Goal: Task Accomplishment & Management: Use online tool/utility

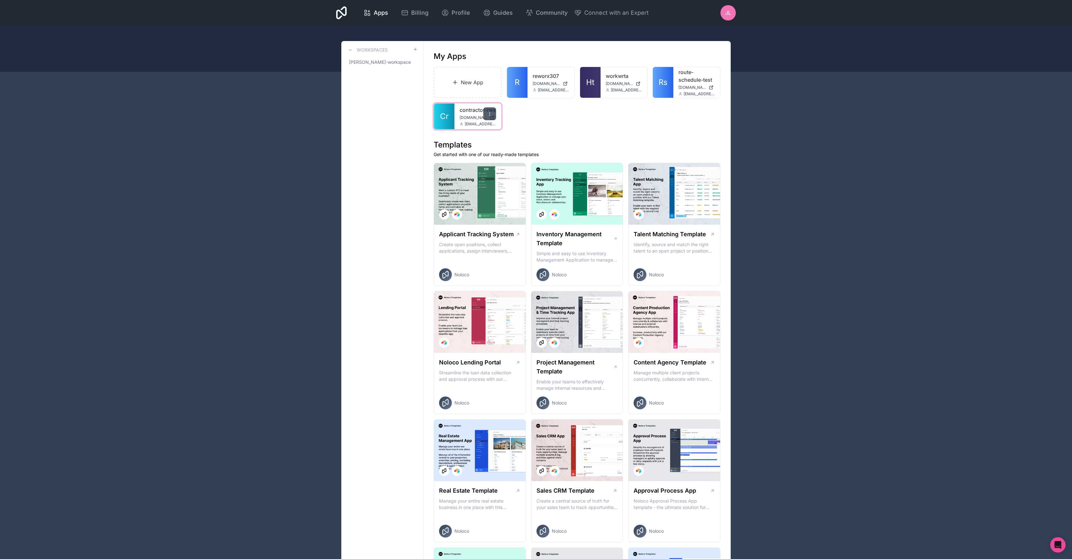
click at [488, 114] on icon at bounding box center [489, 113] width 5 height 5
click at [439, 178] on button "Delete" at bounding box center [457, 176] width 72 height 15
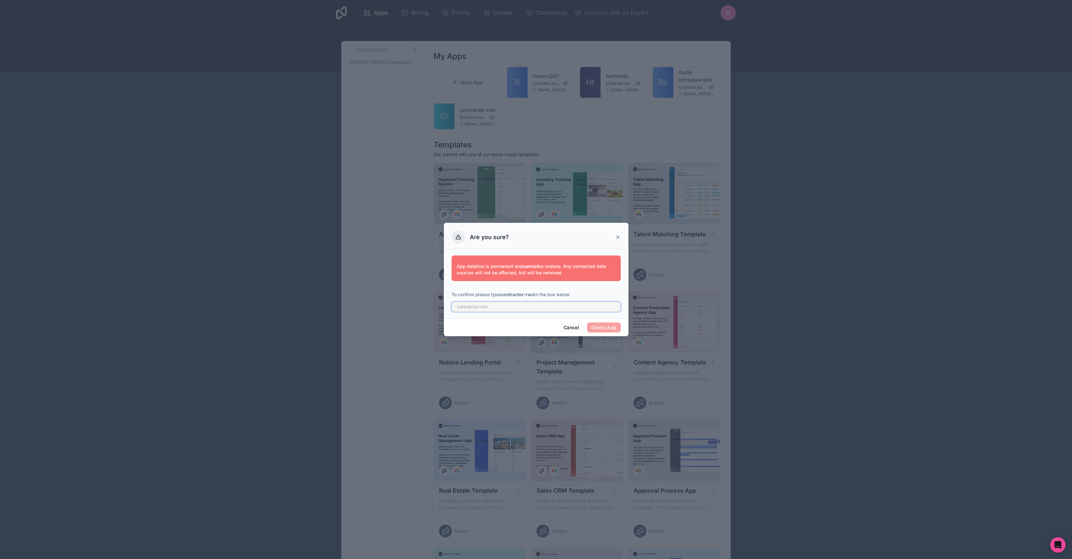
click at [514, 307] on input "text" at bounding box center [536, 307] width 169 height 10
drag, startPoint x: 534, startPoint y: 296, endPoint x: 502, endPoint y: 296, distance: 32.4
click at [502, 296] on strong "contractor-rwx" at bounding box center [518, 294] width 34 height 5
copy strong "contractor-rwx"
click at [544, 308] on input "text" at bounding box center [536, 307] width 169 height 10
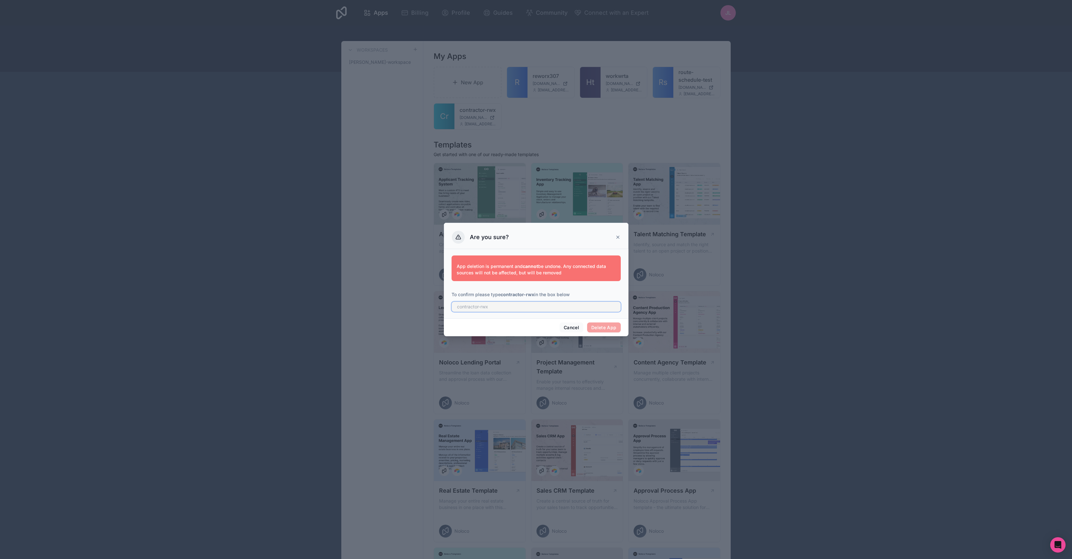
paste input "contractor-rwx"
type input "contractor-rwx"
click at [599, 325] on button "Delete App" at bounding box center [604, 327] width 34 height 10
click at [602, 326] on button "Delete App" at bounding box center [604, 327] width 34 height 10
click at [603, 327] on button "Delete App" at bounding box center [604, 327] width 34 height 10
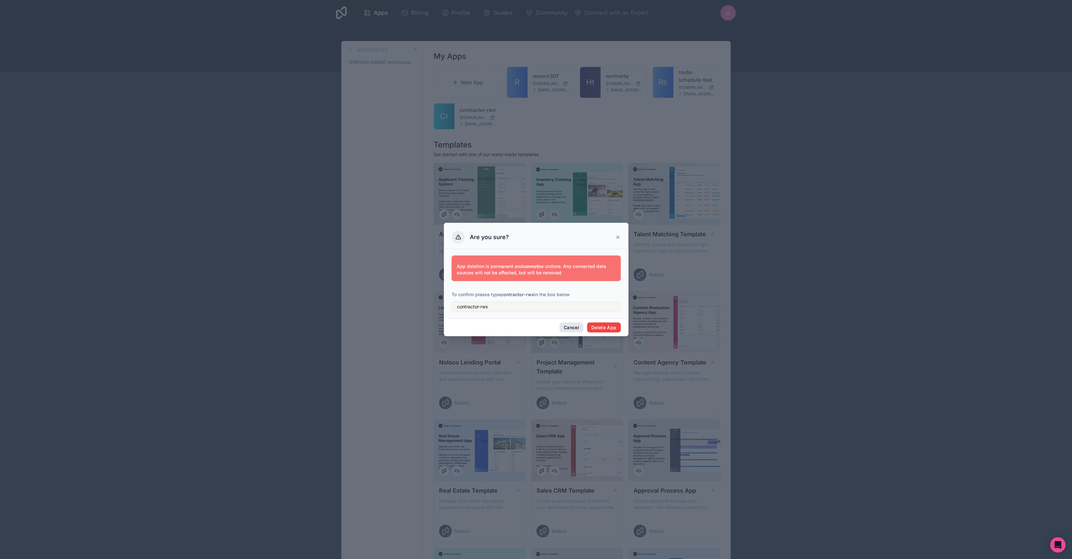
click at [574, 328] on button "Cancel" at bounding box center [571, 327] width 24 height 10
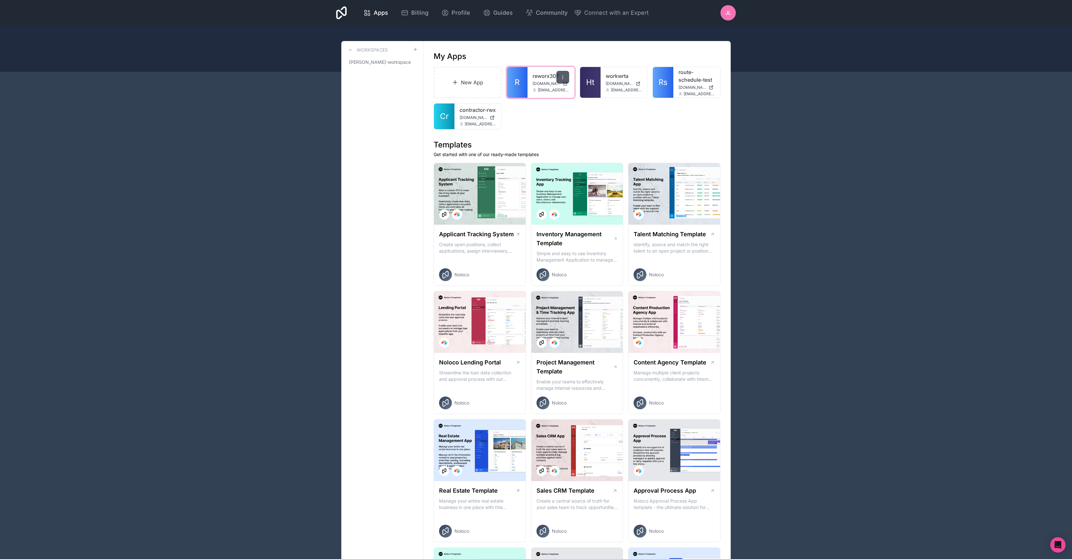
click at [560, 79] on icon at bounding box center [562, 77] width 5 height 5
click at [515, 140] on button "Delete" at bounding box center [530, 139] width 72 height 15
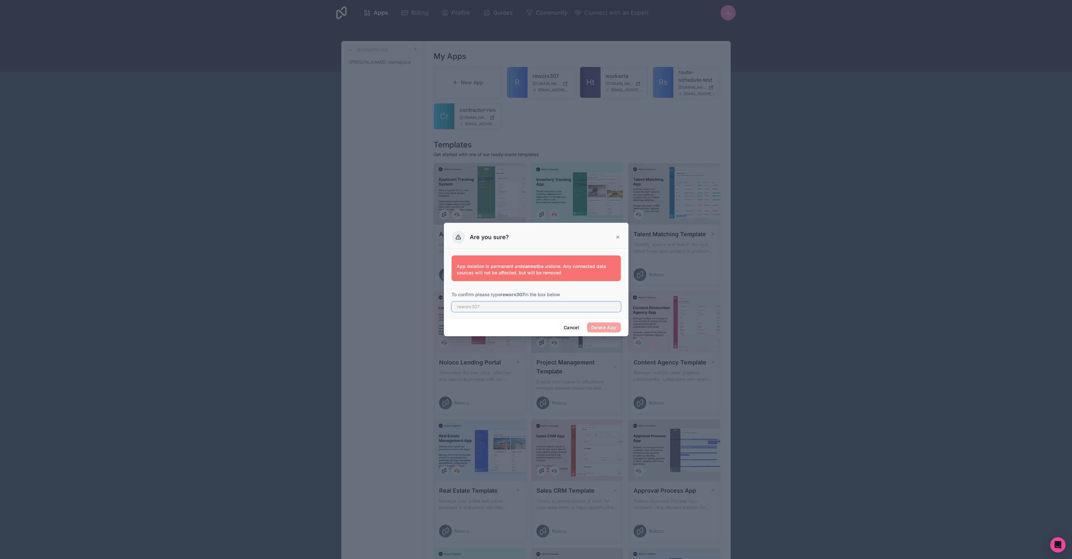
click at [505, 308] on input "text" at bounding box center [536, 307] width 169 height 10
type input "reworx307"
click at [611, 329] on button "Delete App" at bounding box center [604, 327] width 34 height 10
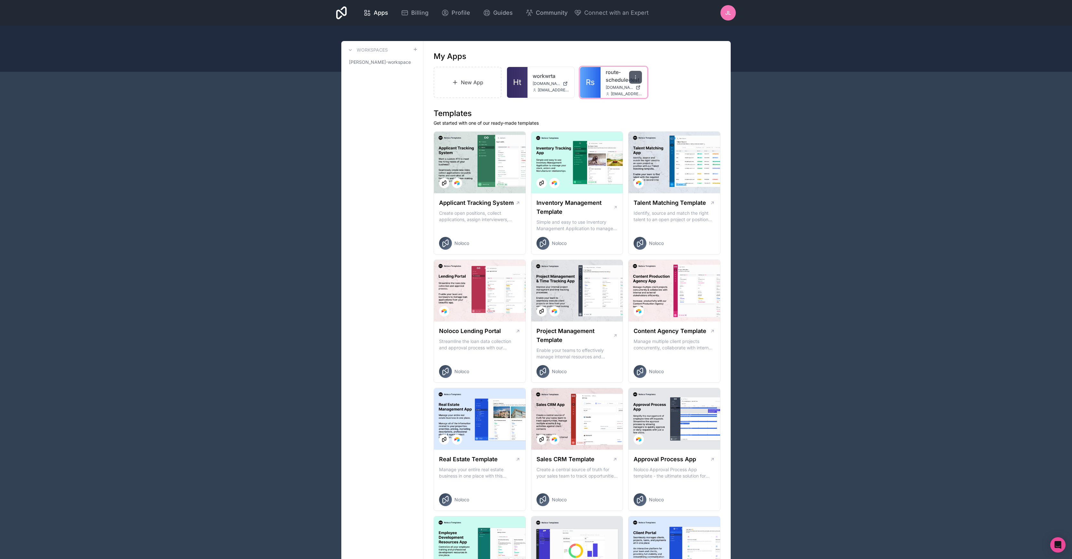
click at [633, 80] on div at bounding box center [635, 77] width 13 height 13
click at [586, 140] on button "Delete" at bounding box center [603, 139] width 72 height 15
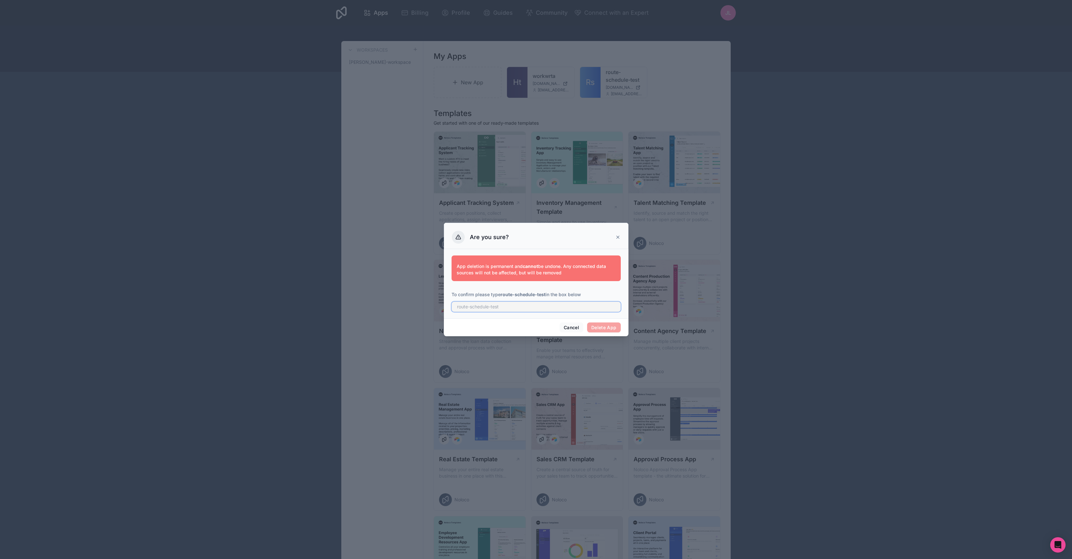
click at [474, 304] on input "text" at bounding box center [536, 307] width 169 height 10
type input "route-schedule-test"
click at [611, 331] on button "Delete App" at bounding box center [604, 327] width 34 height 10
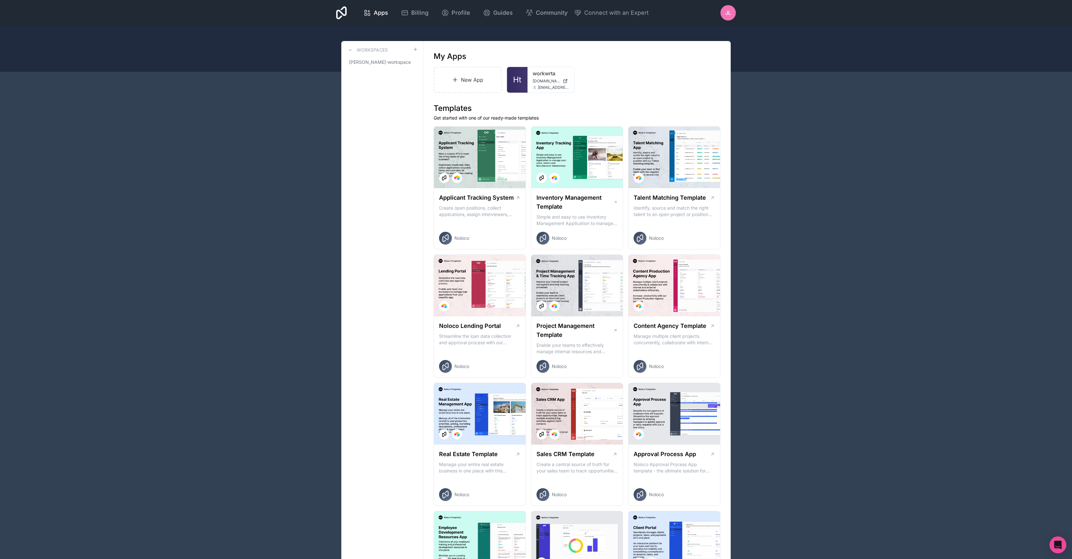
click at [1054, 545] on div "Open Intercom Messenger" at bounding box center [1057, 544] width 17 height 17
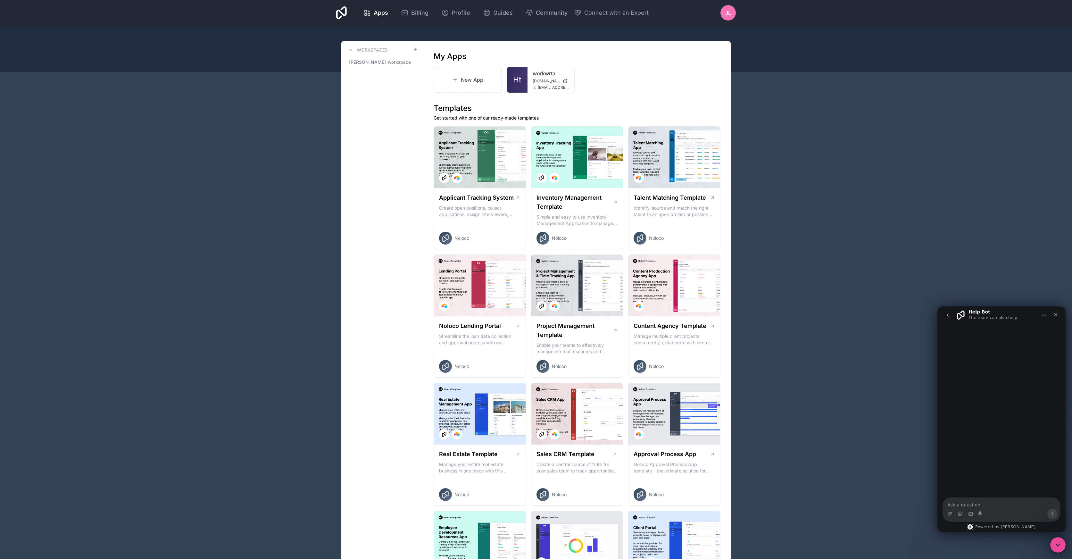
click at [982, 505] on textarea "Ask a question…" at bounding box center [1001, 503] width 117 height 11
type textarea "T"
drag, startPoint x: 1029, startPoint y: 481, endPoint x: 948, endPoint y: 486, distance: 81.6
click at [948, 486] on textarea "Hey there. I am an airtable developer for diverse clients. If I build a system …" at bounding box center [1001, 487] width 117 height 43
drag, startPoint x: 1029, startPoint y: 486, endPoint x: 1050, endPoint y: 492, distance: 21.7
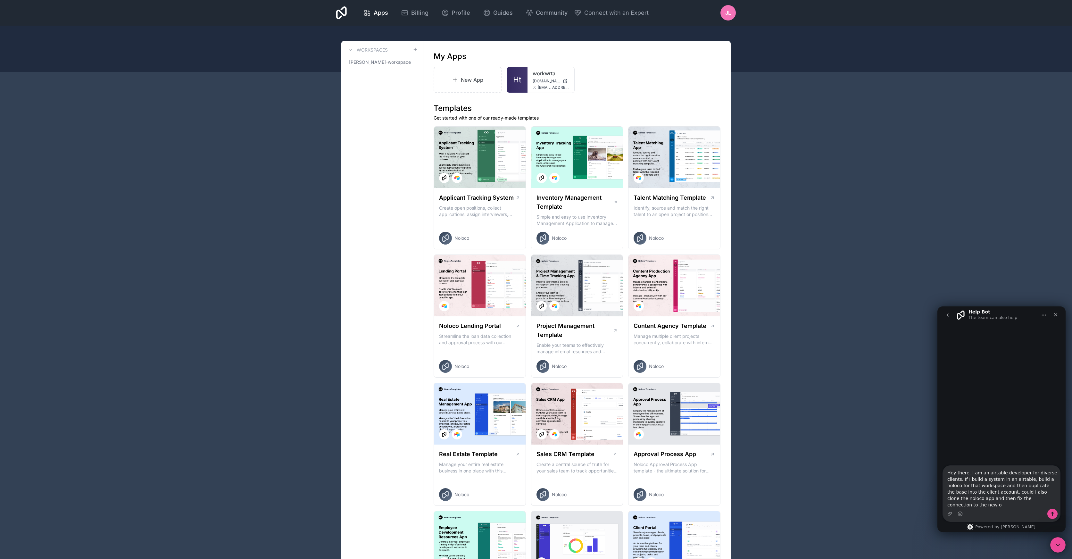
click at [1043, 485] on textarea "Hey there. I am an airtable developer for diverse clients. If I build a system …" at bounding box center [1001, 487] width 117 height 43
click at [964, 494] on textarea "Hey there. I am an airtable developer for diverse clients. If I build a system …" at bounding box center [1001, 487] width 117 height 43
drag, startPoint x: 999, startPoint y: 492, endPoint x: 1046, endPoint y: 510, distance: 50.4
click at [1046, 510] on div "Hey there. I am an airtable developer for diverse clients. If I build a system …" at bounding box center [1001, 494] width 117 height 56
drag, startPoint x: 1027, startPoint y: 507, endPoint x: 930, endPoint y: 498, distance: 96.9
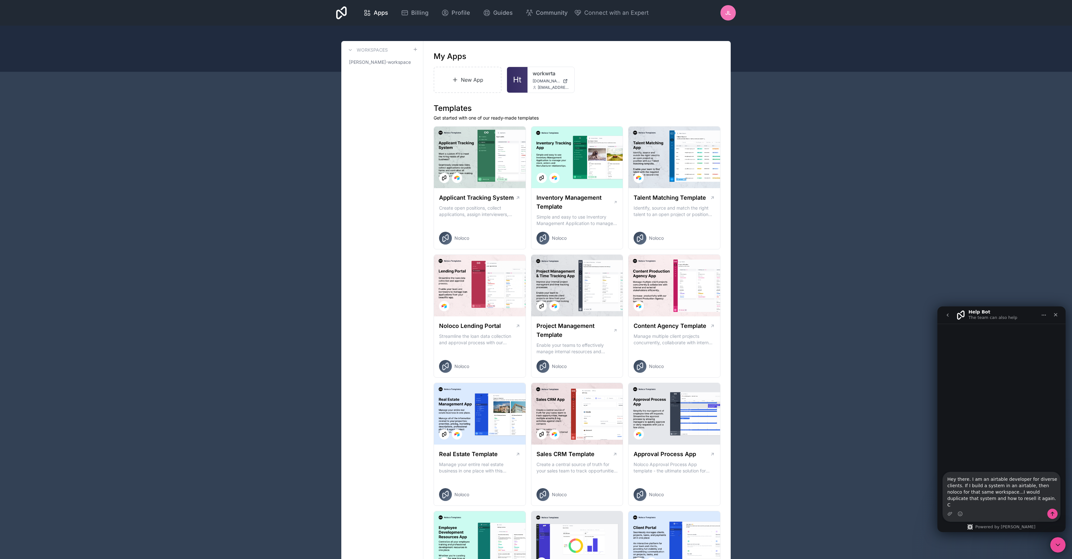
click at [937, 498] on html "Help Bot The team can also help Hey there. I am an airtable developer for diver…" at bounding box center [1001, 419] width 128 height 226
click at [1025, 493] on textarea "Hey there. I am an airtable developer for diverse clients. If I build a system …" at bounding box center [1001, 493] width 117 height 30
drag, startPoint x: 1037, startPoint y: 493, endPoint x: 980, endPoint y: 500, distance: 57.2
click at [980, 500] on textarea "Hey there. I am an airtable developer and I want to resell the same system for …" at bounding box center [1001, 490] width 117 height 37
drag, startPoint x: 1054, startPoint y: 492, endPoint x: 972, endPoint y: 501, distance: 82.5
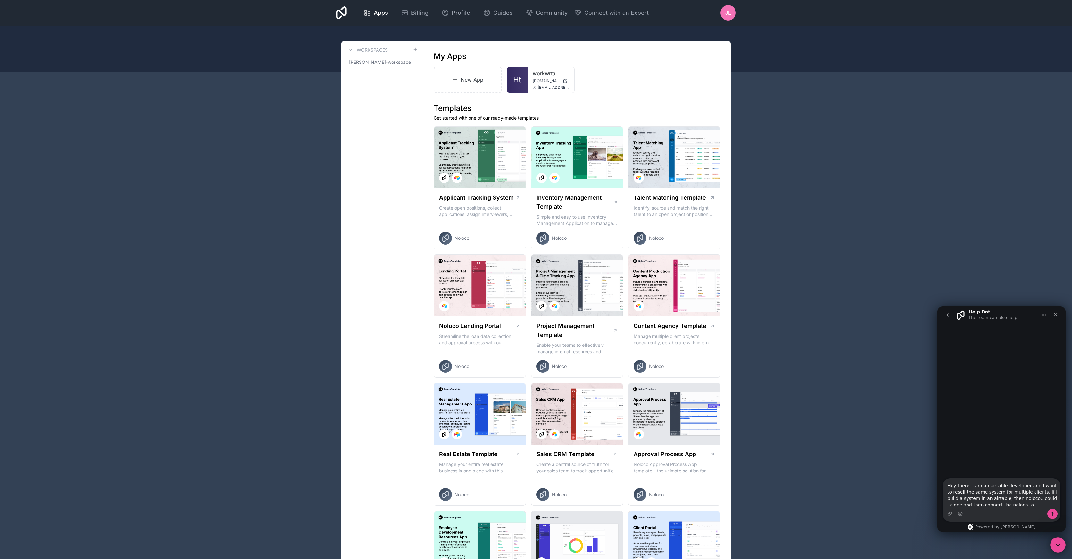
click at [972, 500] on textarea "Hey there. I am an airtable developer and I want to resell the same system for …" at bounding box center [1001, 493] width 117 height 30
drag, startPoint x: 995, startPoint y: 501, endPoint x: 1001, endPoint y: 506, distance: 8.0
click at [1001, 506] on textarea "Hey there. I am an airtable developer and I want to resell the same system for …" at bounding box center [1001, 493] width 117 height 30
click at [1004, 497] on textarea "Hey there. I am an airtable developer and I want to resell the same system for …" at bounding box center [1001, 493] width 117 height 30
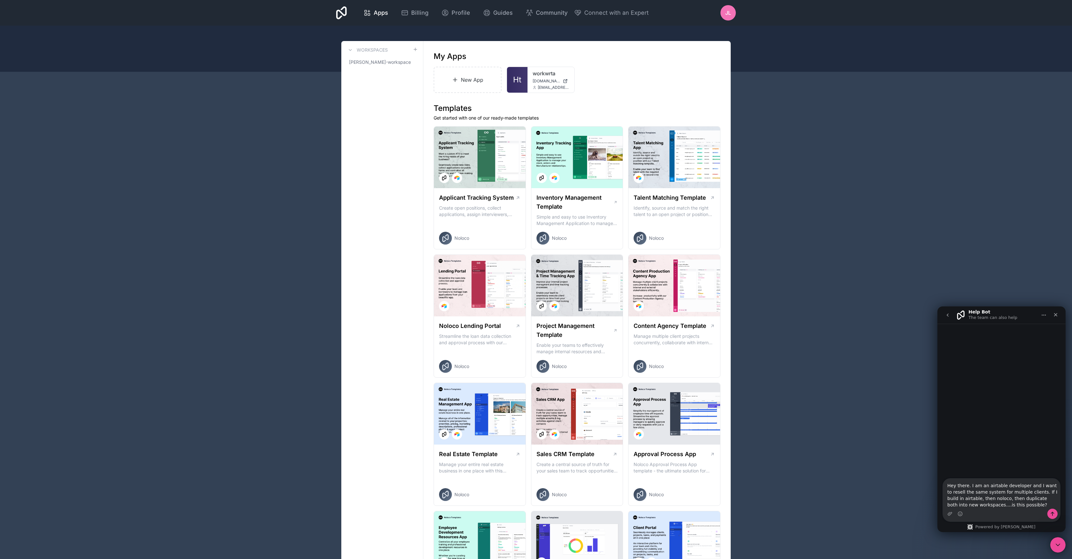
click at [1004, 497] on textarea "Hey there. I am an airtable developer and I want to resell the same system for …" at bounding box center [1001, 493] width 117 height 30
click at [1016, 505] on textarea "Hey there. I’m an Airtable developer, and I’m interested in reselling the same …" at bounding box center [1001, 487] width 117 height 43
type textarea "Hey there. I’m an Airtable developer, and I’m interested in reselling the same …"
click at [1055, 516] on button "Send a message…" at bounding box center [1052, 514] width 10 height 10
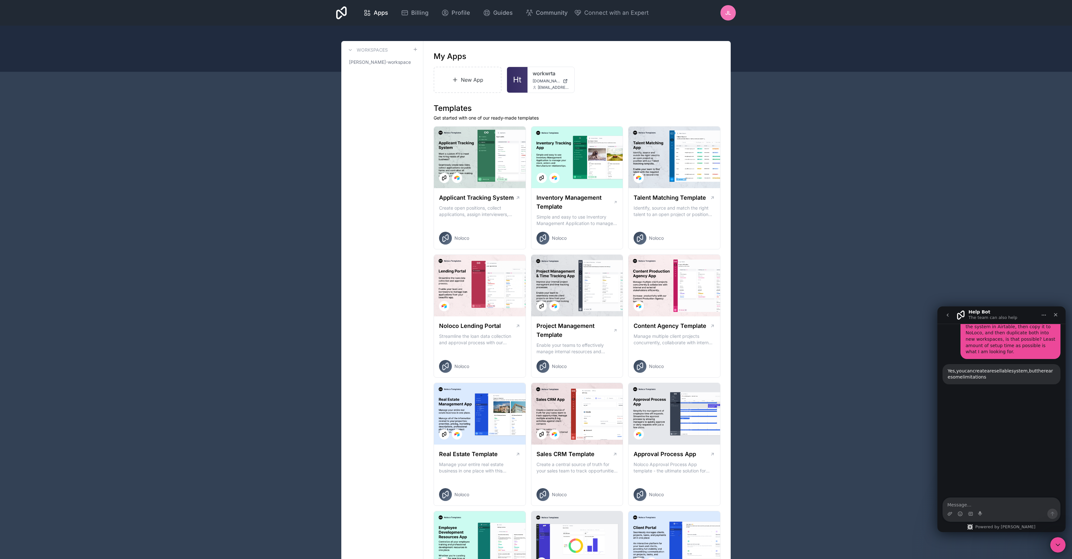
scroll to position [78, 0]
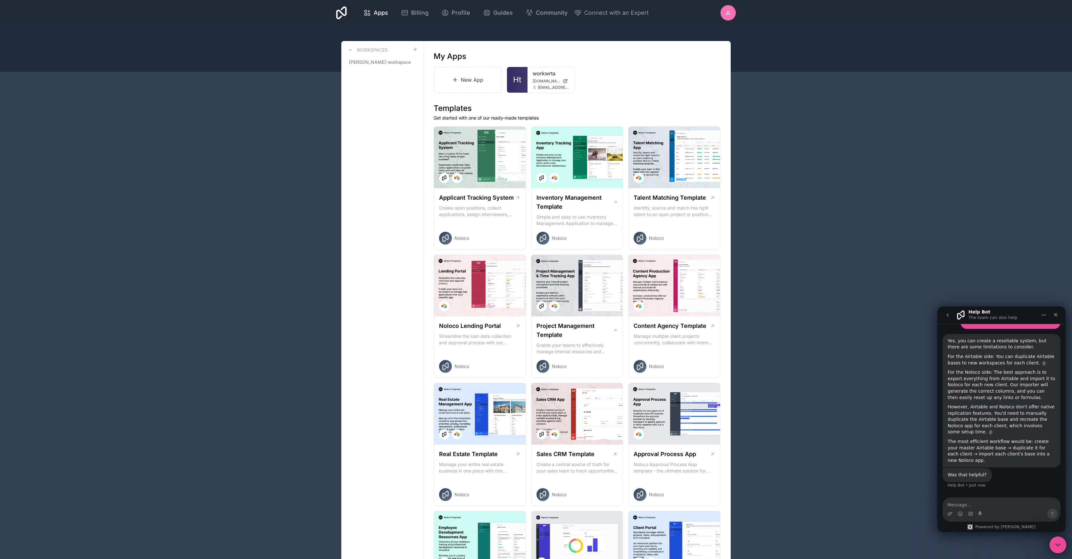
click at [1057, 544] on icon "Close Intercom Messenger" at bounding box center [1057, 544] width 4 height 3
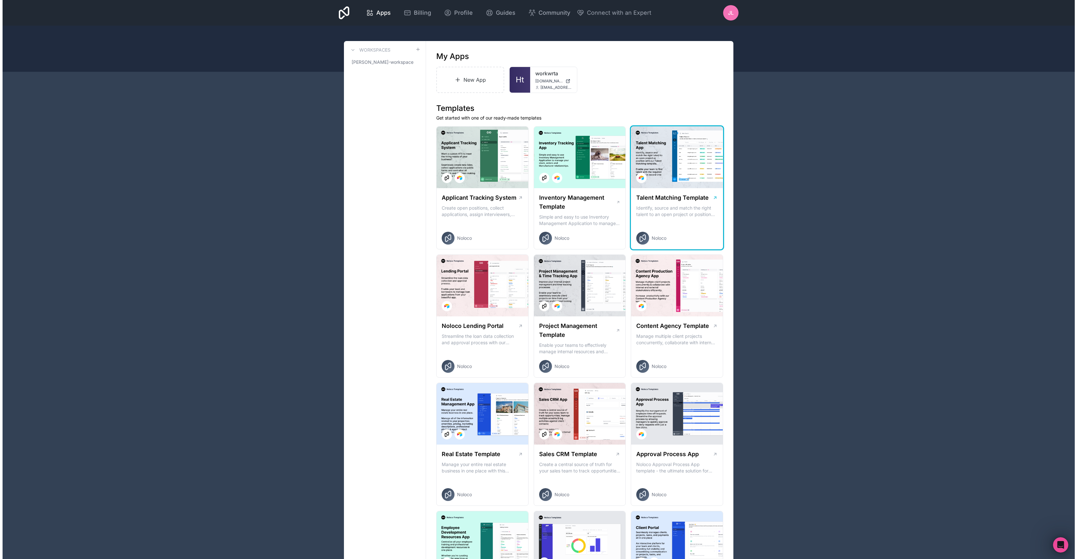
scroll to position [70, 0]
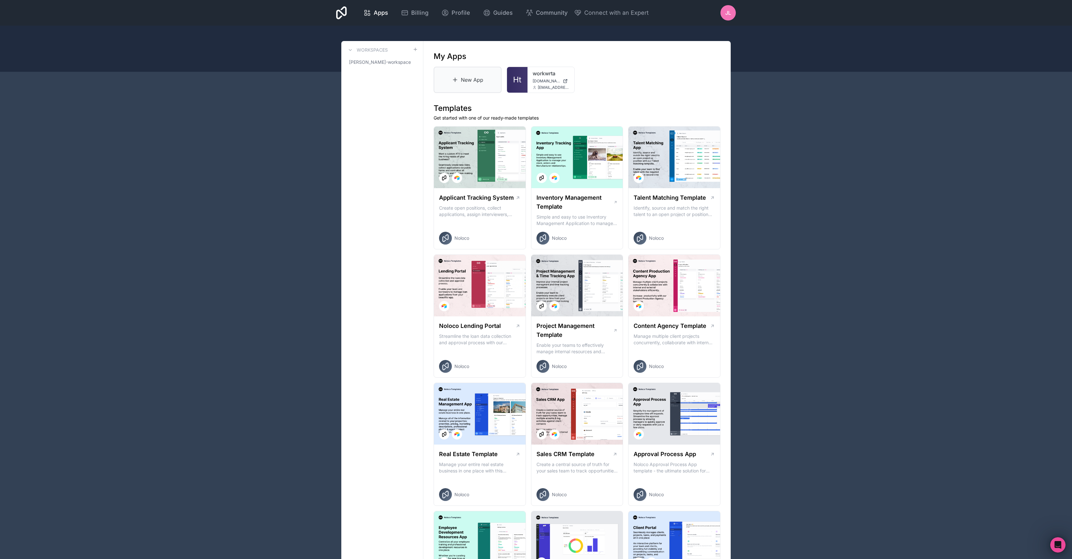
click at [471, 80] on link "New App" at bounding box center [468, 80] width 68 height 26
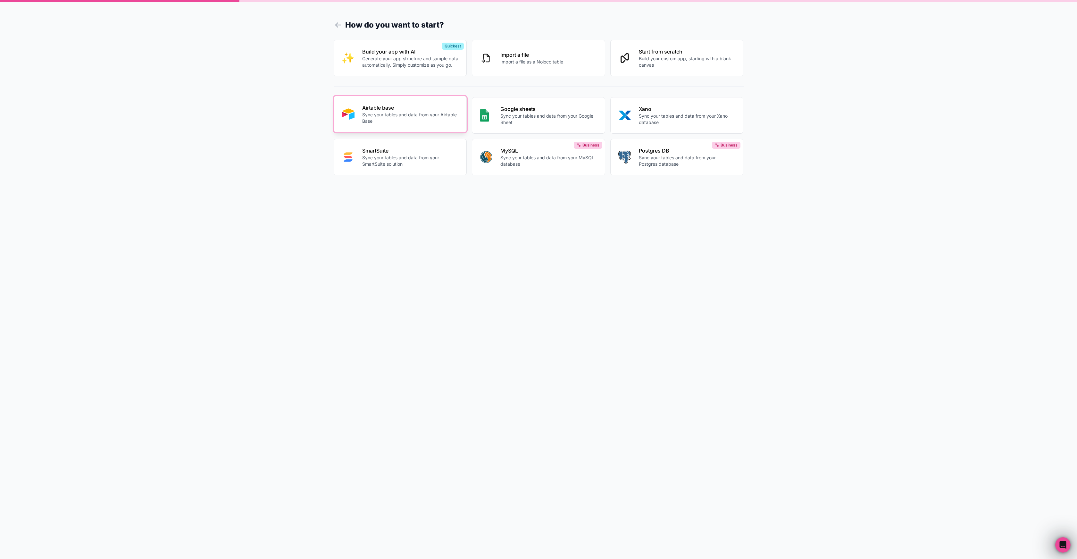
click at [399, 107] on p "Airtable base" at bounding box center [410, 108] width 97 height 8
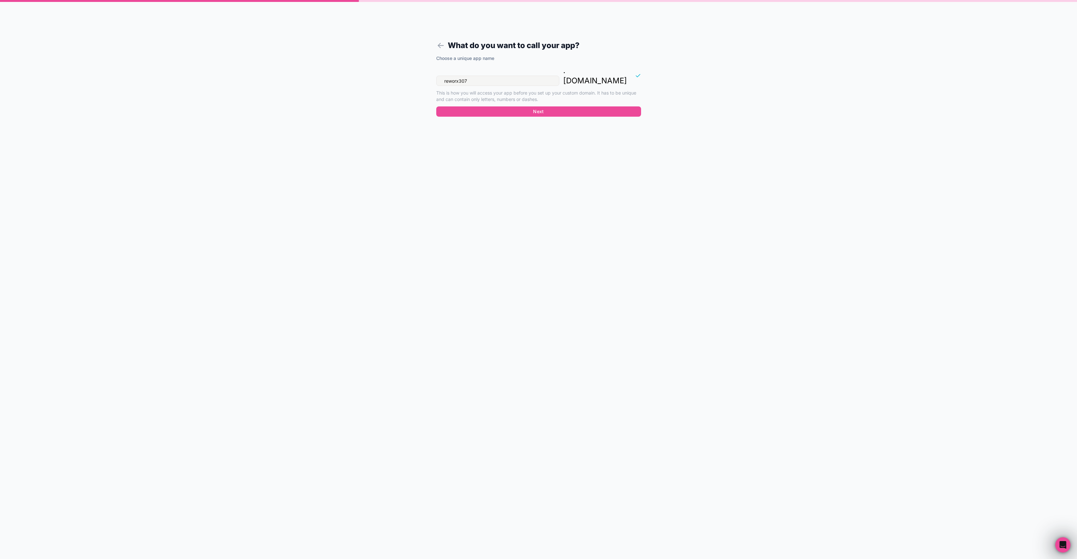
click at [502, 76] on input "reworx307" at bounding box center [497, 81] width 123 height 10
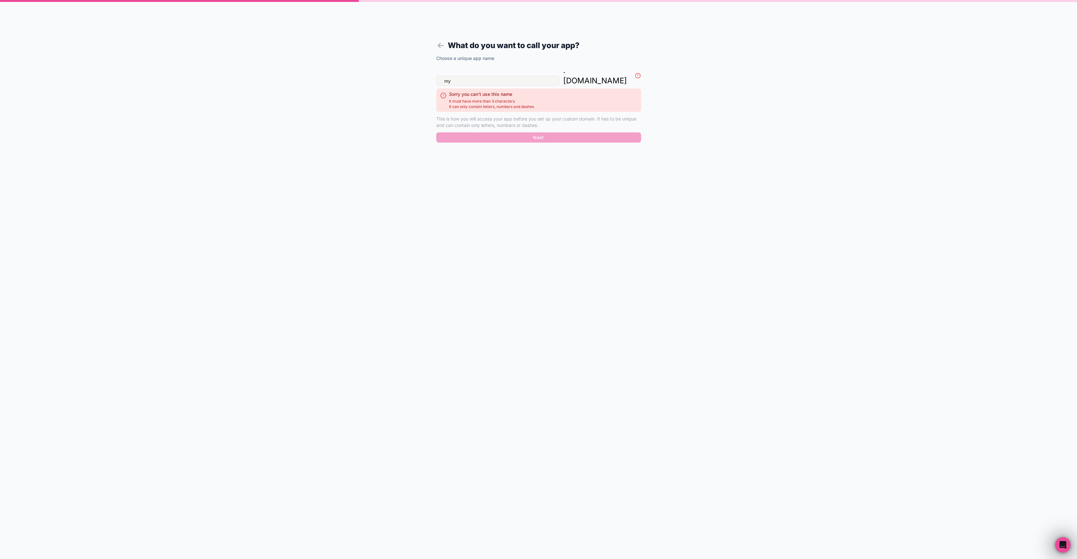
type input "m"
click at [473, 76] on input "contractor" at bounding box center [497, 81] width 123 height 10
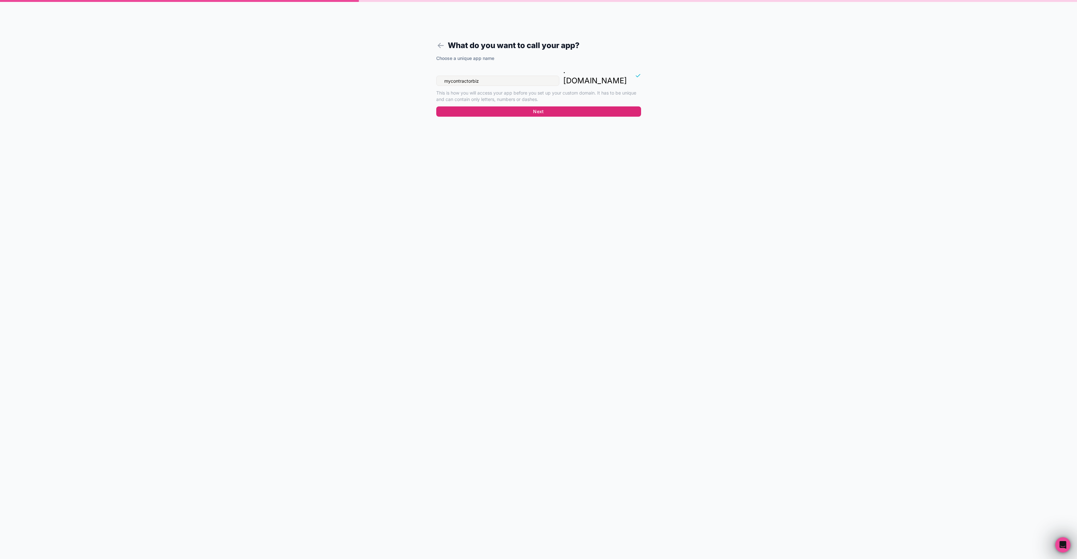
type input "mycontractorbiz"
click at [564, 106] on button "Next" at bounding box center [538, 111] width 205 height 10
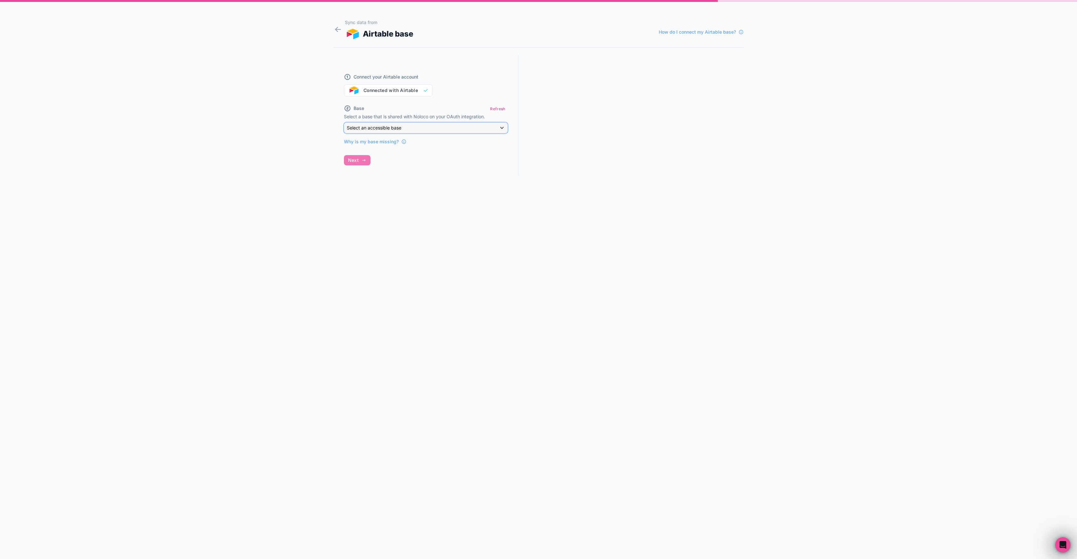
click at [373, 126] on span "Select an accessible base" at bounding box center [374, 127] width 54 height 5
click at [344, 122] on button "Select an accessible base" at bounding box center [426, 127] width 164 height 11
click at [372, 128] on span "Select an accessible base" at bounding box center [374, 127] width 54 height 5
click at [368, 145] on input "text" at bounding box center [433, 143] width 173 height 10
type input "my cont"
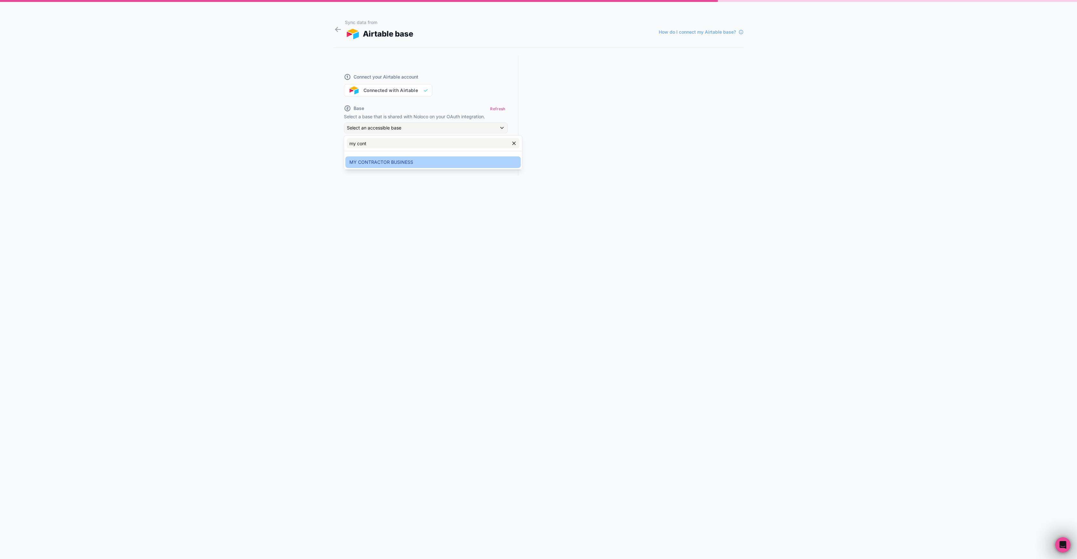
click at [367, 164] on span "MY CONTRACTOR BUSINESS" at bounding box center [381, 162] width 64 height 8
click at [371, 179] on input "MY CONTRACTOR BUSINESS" at bounding box center [426, 178] width 164 height 10
click at [359, 199] on button "Next" at bounding box center [357, 196] width 27 height 10
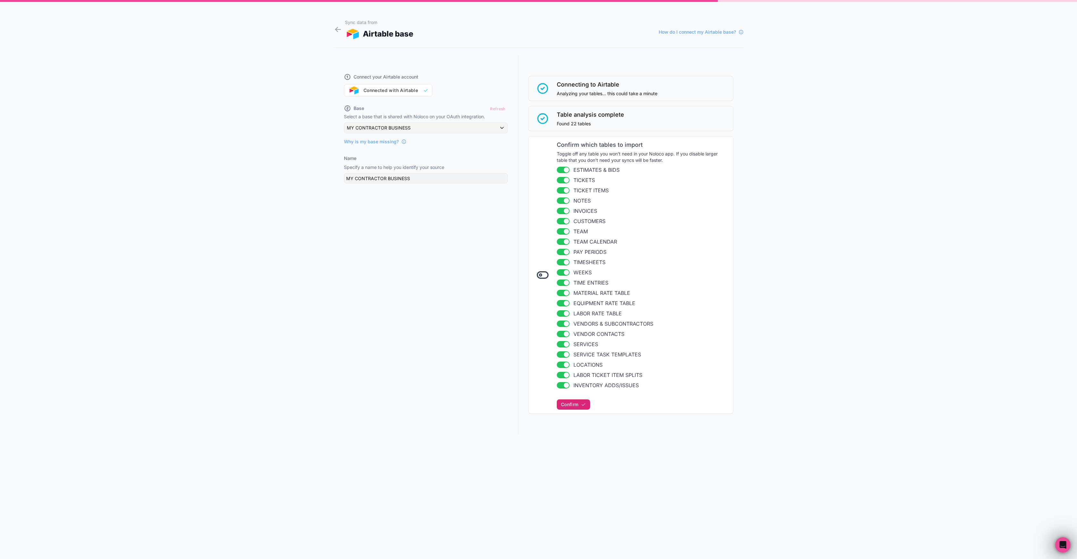
click at [567, 406] on span "Confirm" at bounding box center [569, 405] width 17 height 6
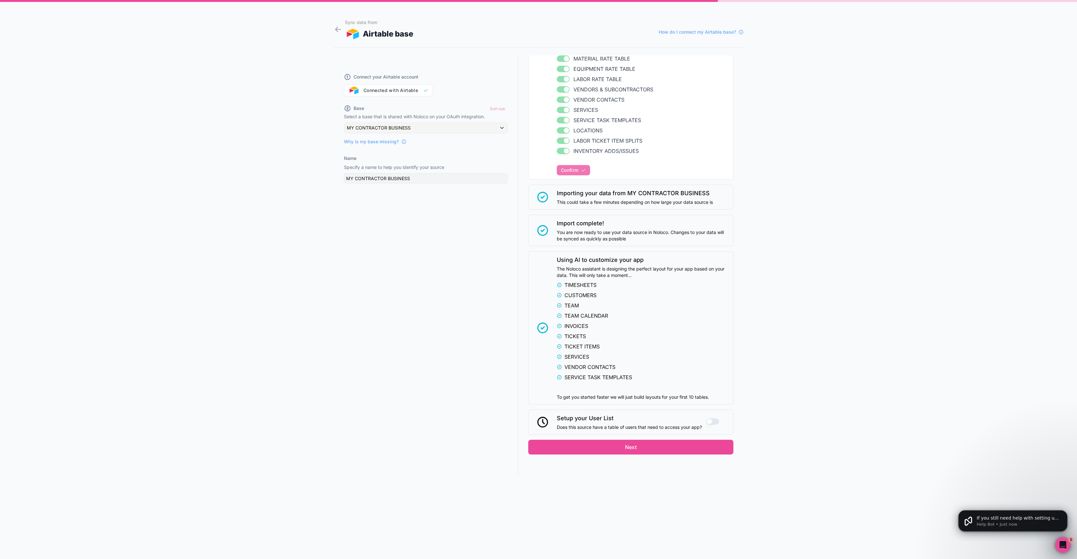
scroll to position [117, 0]
click at [711, 419] on button "Use setting" at bounding box center [712, 421] width 13 height 6
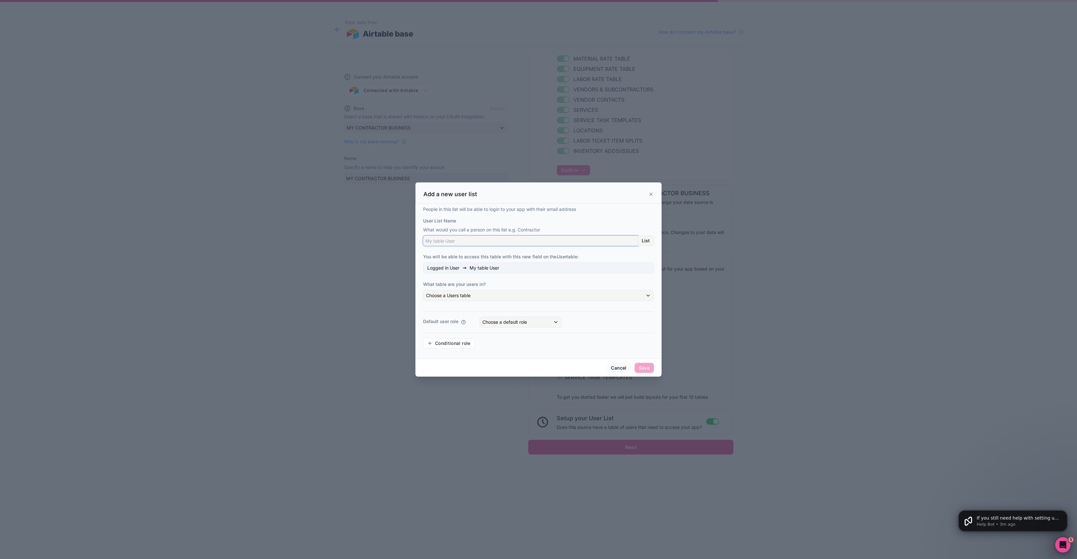
click at [472, 240] on input "User List Name" at bounding box center [530, 241] width 215 height 10
type input "Team"
click at [476, 261] on div "People in this list will be able to login to your app with their email address …" at bounding box center [538, 279] width 231 height 147
click at [476, 266] on span "Team" at bounding box center [475, 268] width 12 height 6
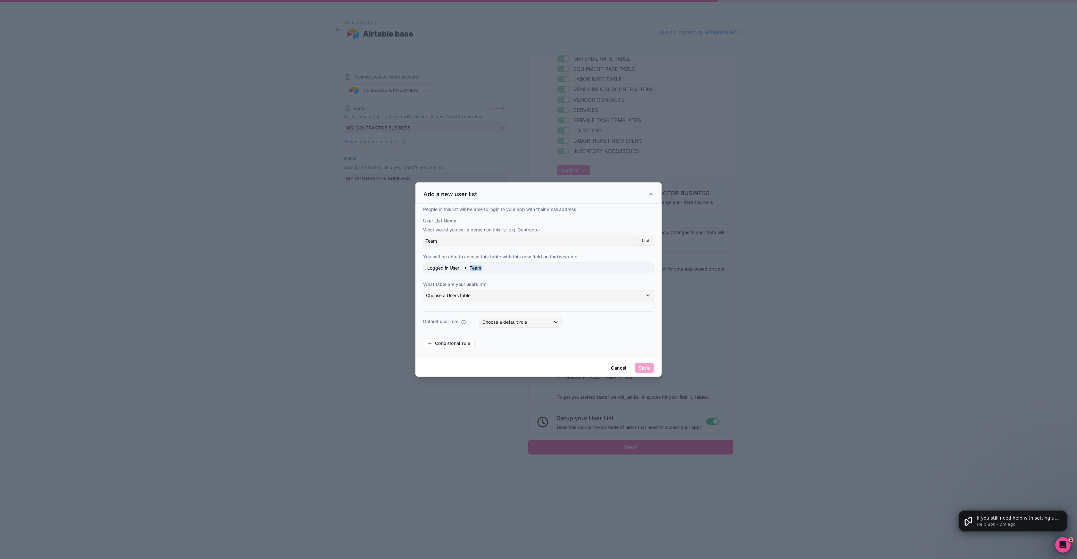
click at [476, 266] on span "Team" at bounding box center [475, 268] width 12 height 6
click at [509, 270] on div "Logged in User Team" at bounding box center [538, 267] width 231 height 11
click at [475, 296] on div "Choose a Users table" at bounding box center [538, 295] width 230 height 10
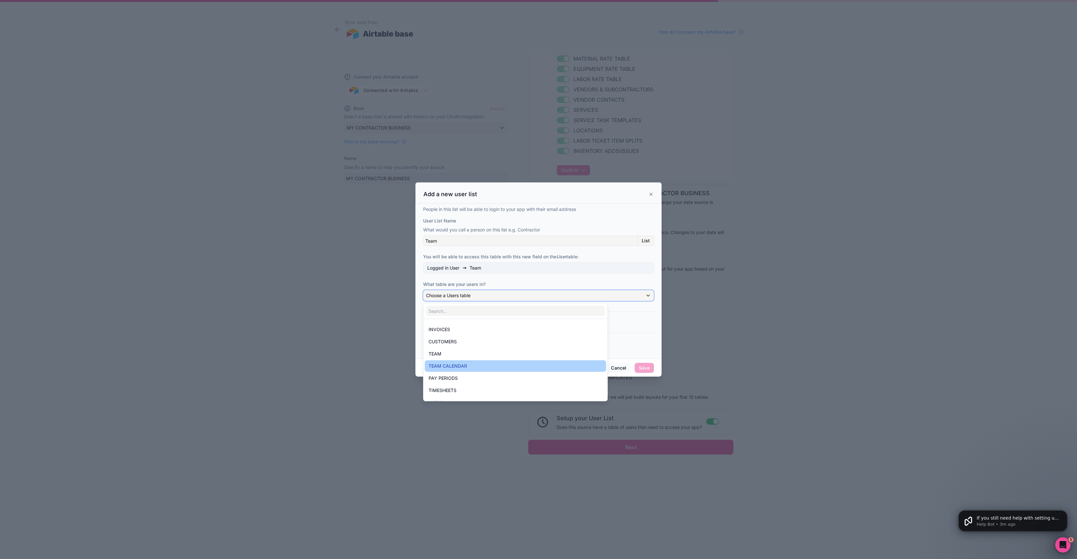
scroll to position [60, 0]
click at [466, 356] on div "TEAM" at bounding box center [515, 353] width 174 height 8
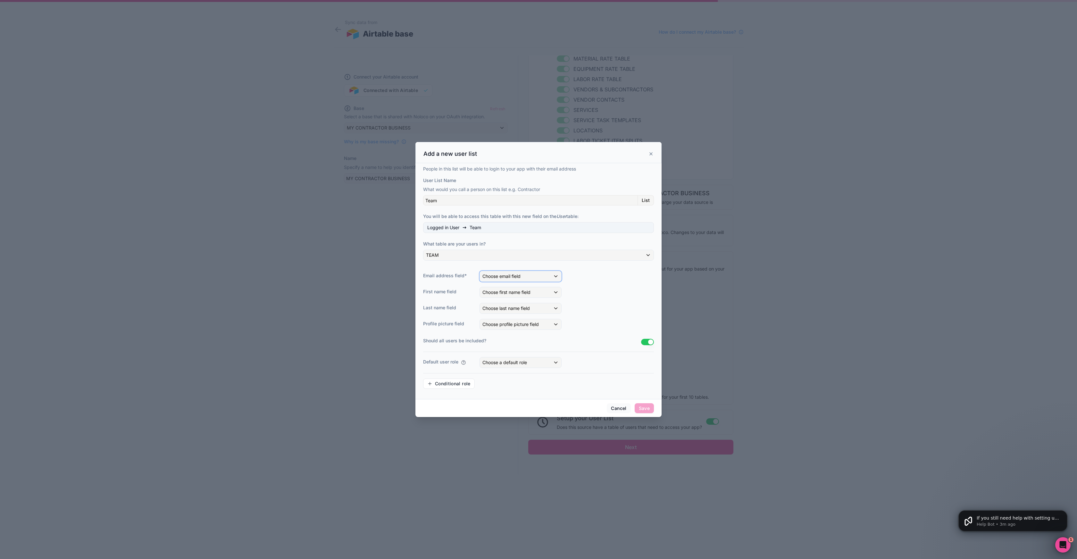
click at [510, 274] on span "Choose email field" at bounding box center [501, 275] width 38 height 5
click at [511, 341] on div "Email" at bounding box center [538, 340] width 106 height 8
click at [514, 294] on span "Choose first name field" at bounding box center [506, 291] width 48 height 5
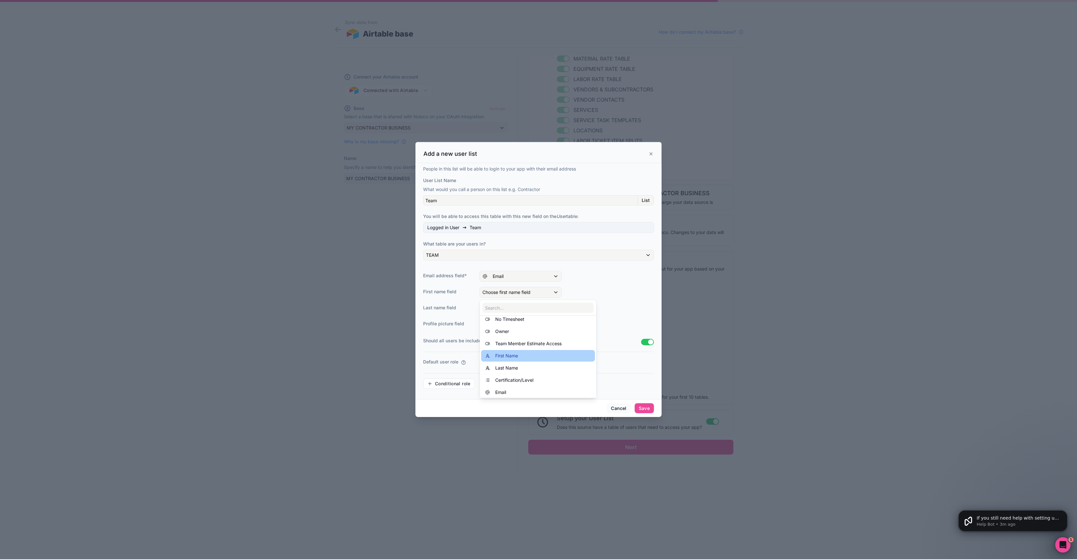
click at [515, 355] on span "First Name" at bounding box center [506, 356] width 23 height 8
click at [508, 311] on div "Choose last name field" at bounding box center [520, 308] width 81 height 10
click at [518, 398] on div "Last Name" at bounding box center [538, 398] width 106 height 8
click at [507, 323] on span "Choose profile picture field" at bounding box center [510, 323] width 56 height 5
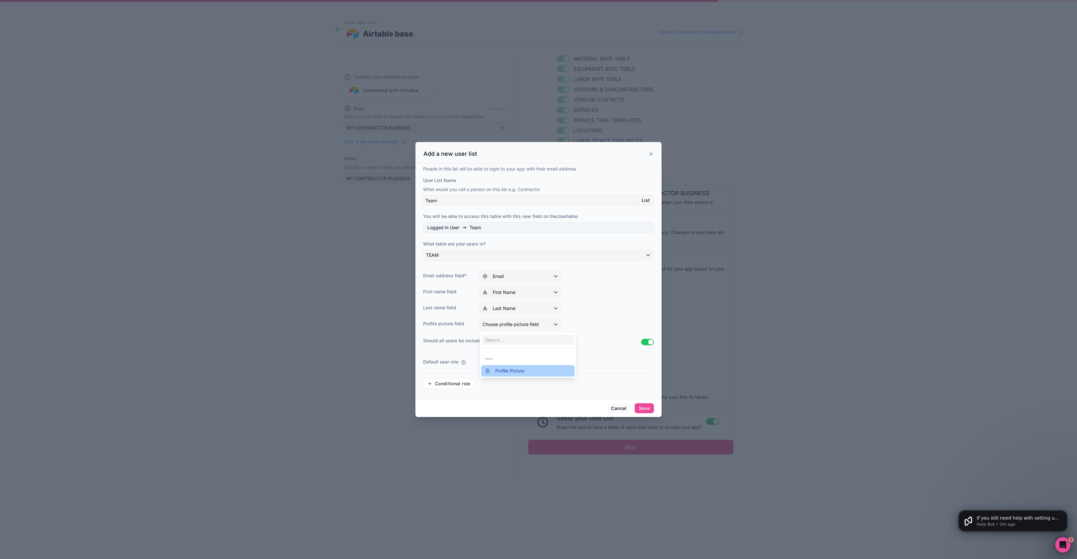
click at [510, 368] on span "Profile Picture" at bounding box center [509, 371] width 29 height 8
click at [501, 367] on div "Choose a default role" at bounding box center [520, 362] width 81 height 10
click at [496, 409] on div "User" at bounding box center [528, 409] width 86 height 8
click at [526, 366] on div "User" at bounding box center [520, 362] width 81 height 10
click at [595, 361] on div at bounding box center [538, 279] width 246 height 275
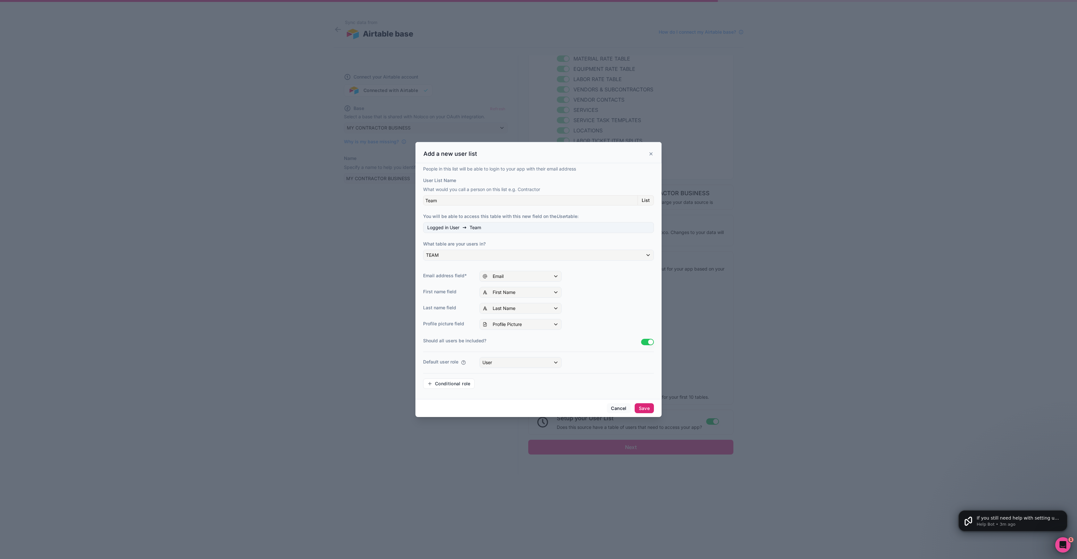
click at [642, 408] on button "Save" at bounding box center [643, 408] width 19 height 10
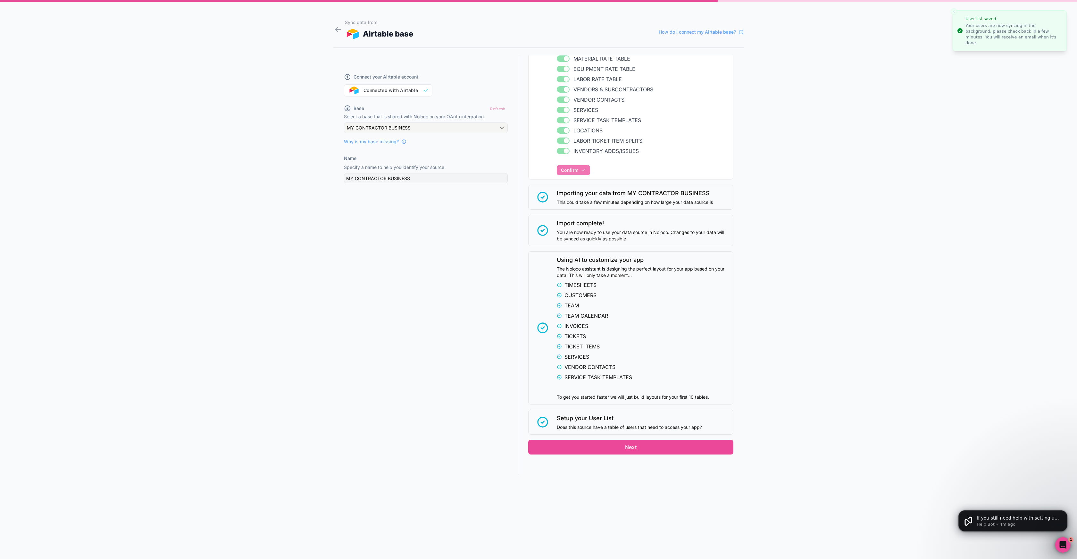
scroll to position [117, 0]
click at [638, 448] on button "Next" at bounding box center [630, 447] width 205 height 15
